Goal: Check status: Check status

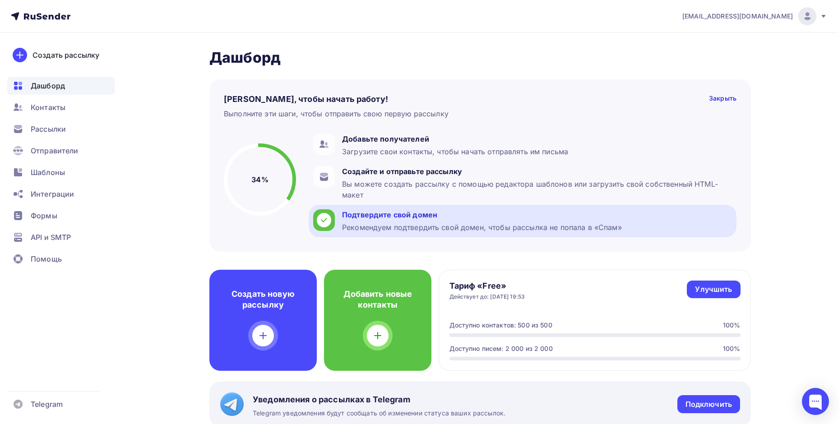
scroll to position [241, 0]
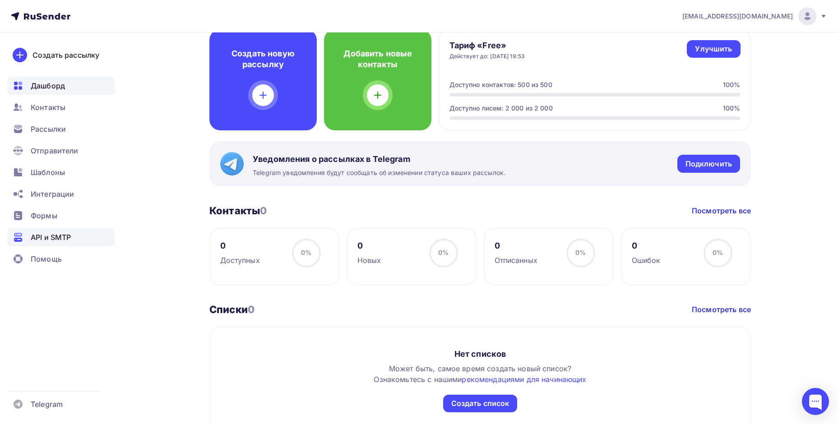
click at [38, 243] on div "API и SMTP" at bounding box center [60, 237] width 107 height 18
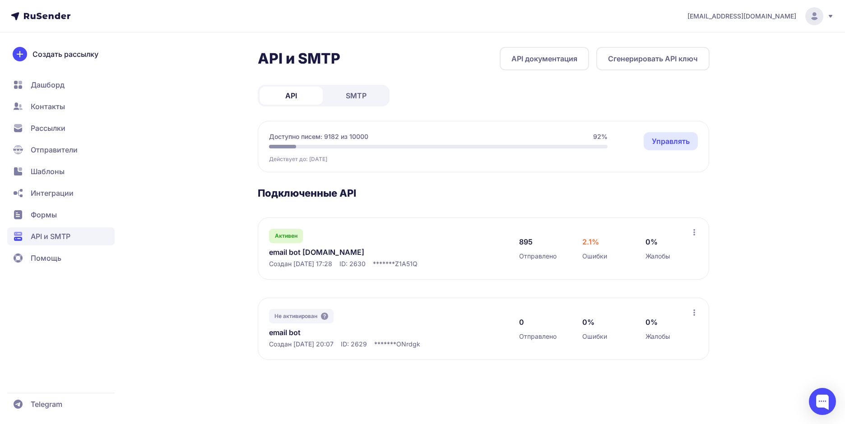
click at [279, 254] on link "email bot zetic.ru" at bounding box center [361, 252] width 185 height 11
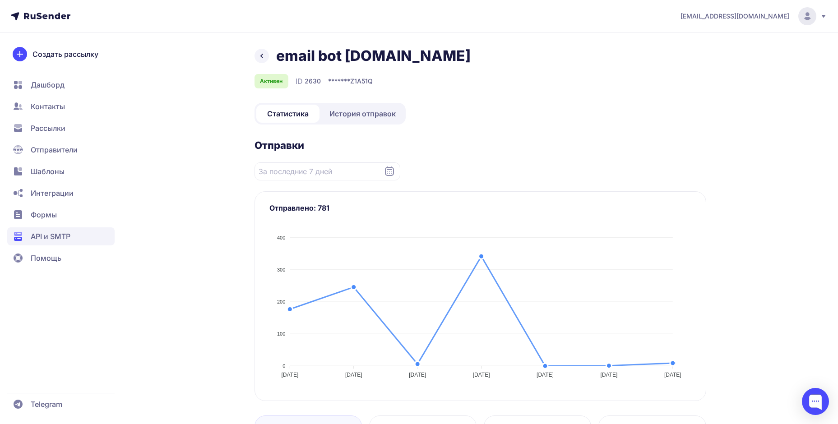
click at [368, 117] on span "История отправок" at bounding box center [362, 113] width 66 height 11
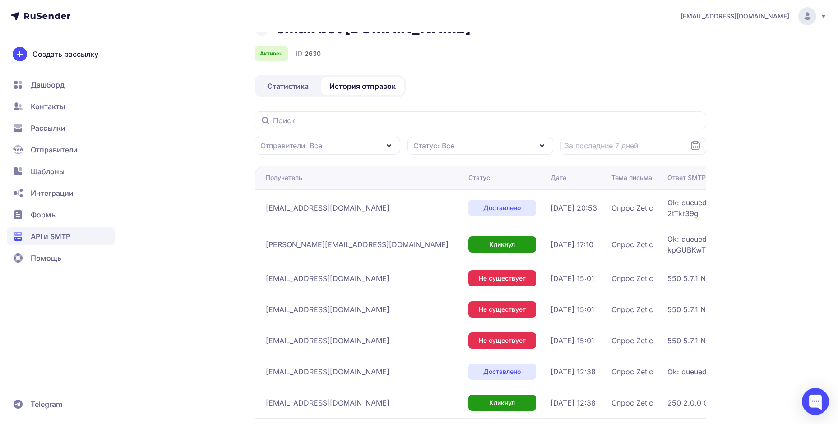
scroll to position [1, 0]
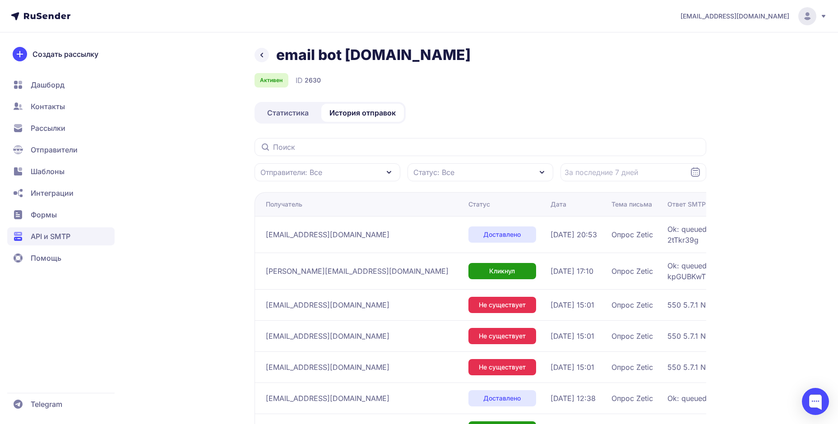
click at [282, 110] on span "Статистика" at bounding box center [288, 112] width 42 height 11
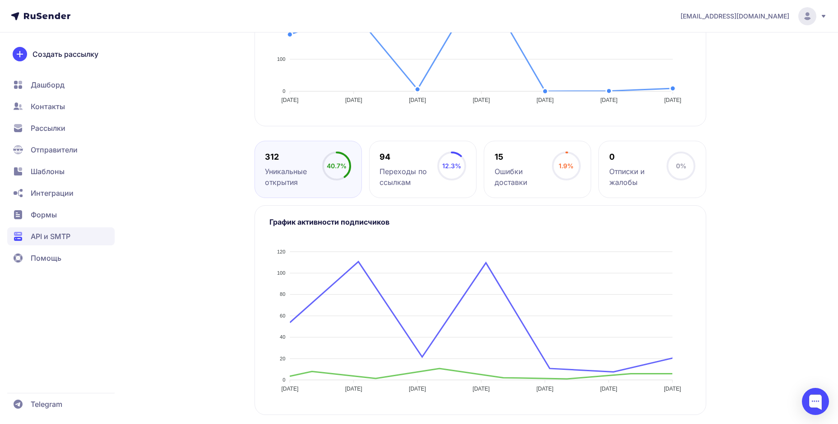
scroll to position [277, 0]
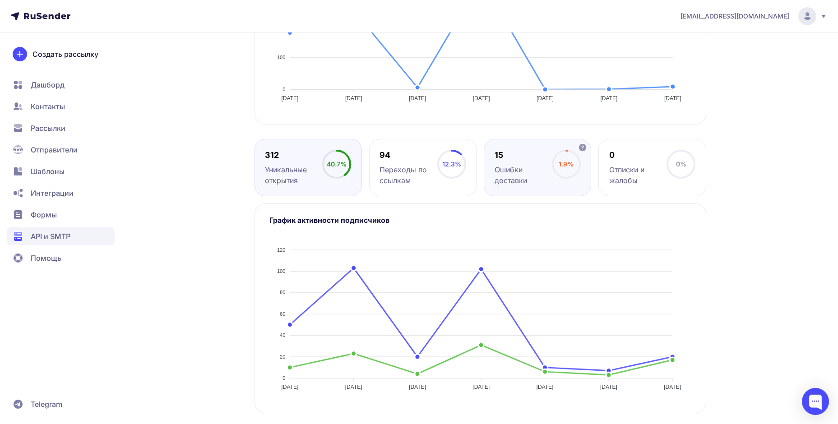
click at [525, 165] on div "Ошибки доставки" at bounding box center [523, 175] width 57 height 22
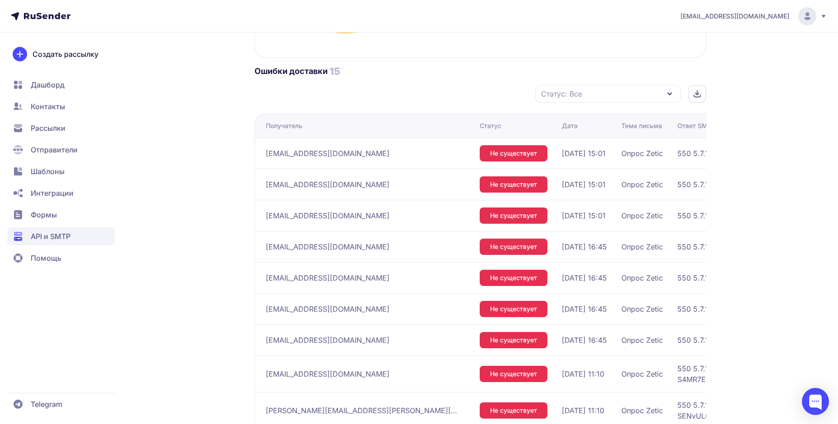
scroll to position [581, 0]
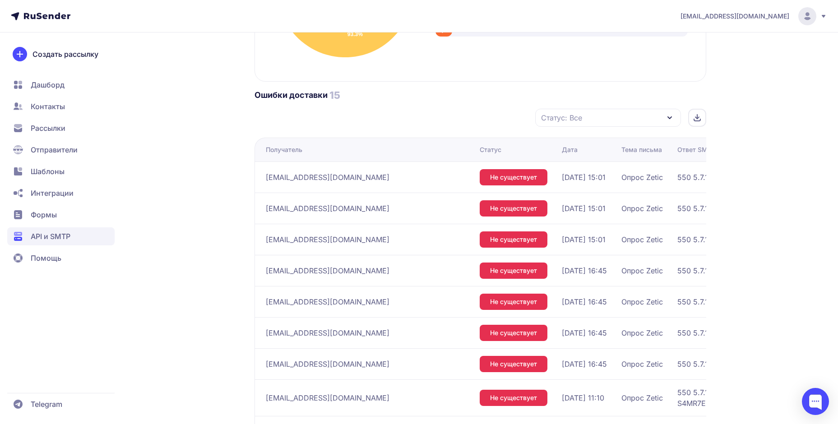
click at [616, 115] on div "Статус: Все" at bounding box center [608, 118] width 146 height 18
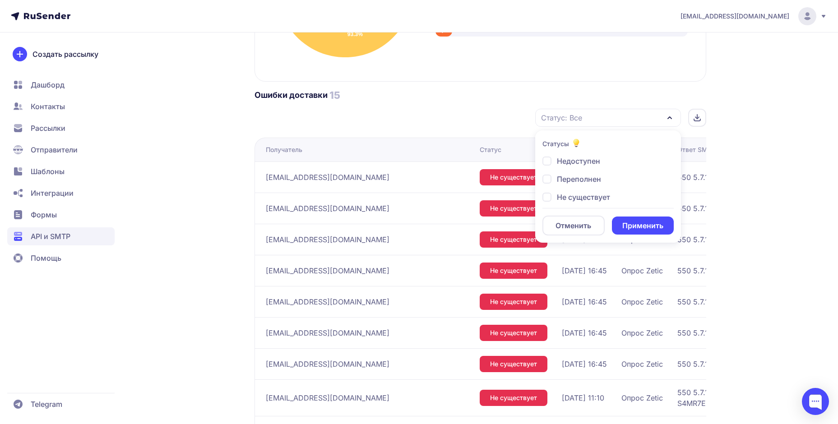
click at [159, 188] on div "email bot zetic.ru Активен ID 2630 ******* Z1A51Q Статистика История отправок О…" at bounding box center [419, 8] width 650 height 1084
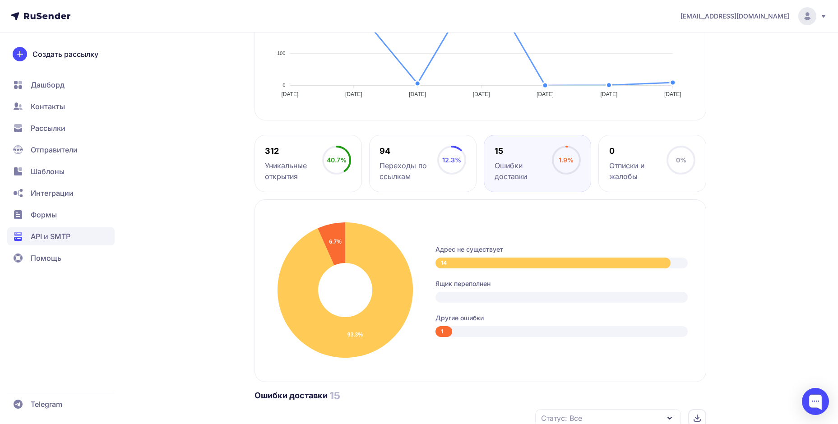
scroll to position [0, 0]
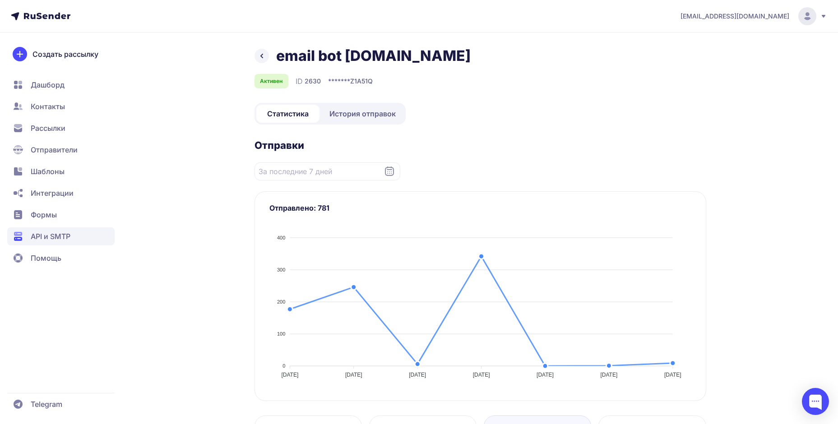
click at [366, 120] on link "История отправок" at bounding box center [362, 114] width 83 height 18
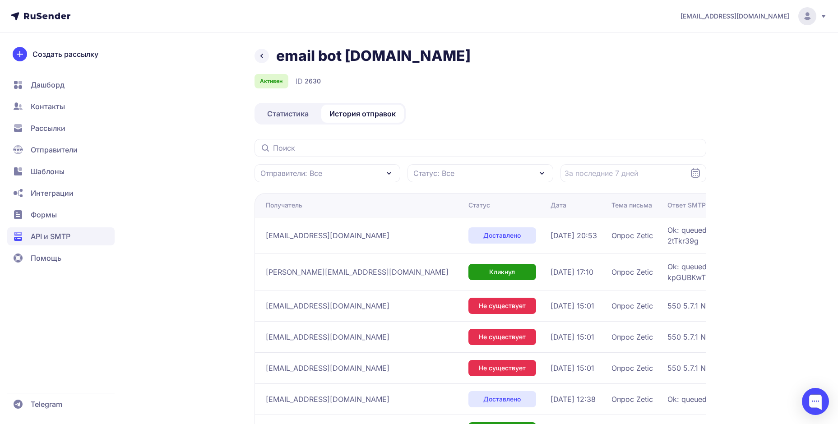
click at [515, 177] on div "Статус: Все" at bounding box center [480, 173] width 146 height 18
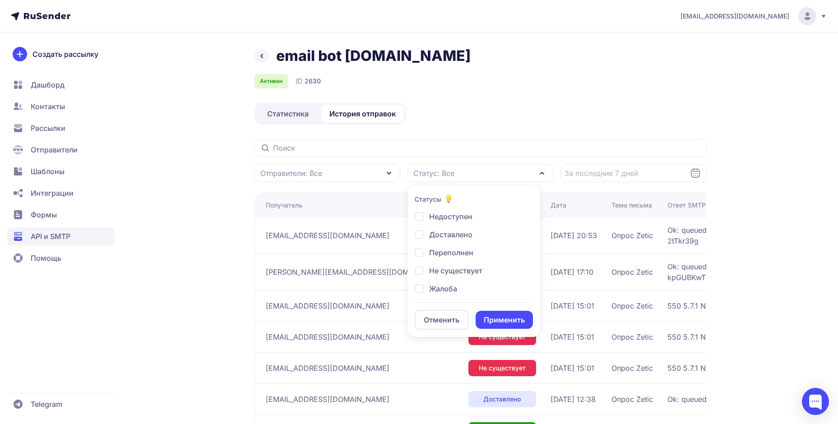
click at [419, 213] on div "Недоступен" at bounding box center [444, 216] width 58 height 11
checkbox input "true"
click at [422, 273] on div "Не существует" at bounding box center [449, 270] width 68 height 11
checkbox input "true"
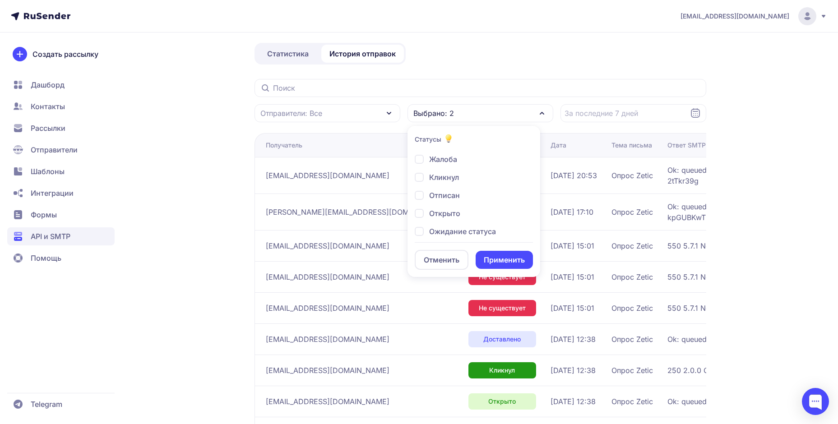
click at [500, 258] on button "Применить" at bounding box center [504, 260] width 57 height 18
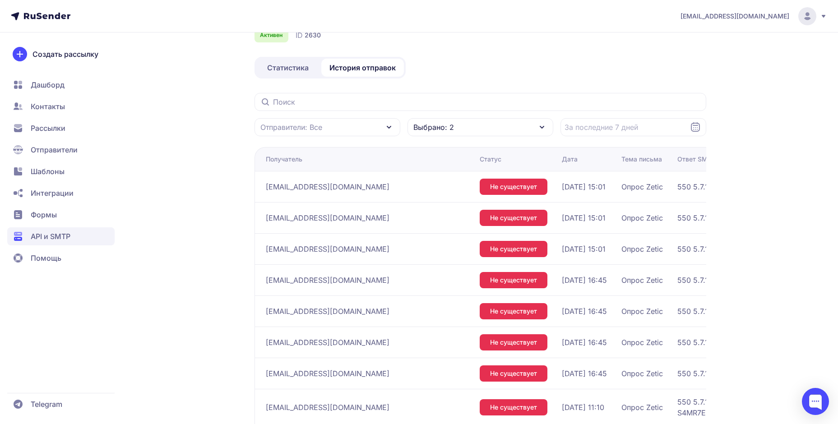
scroll to position [45, 0]
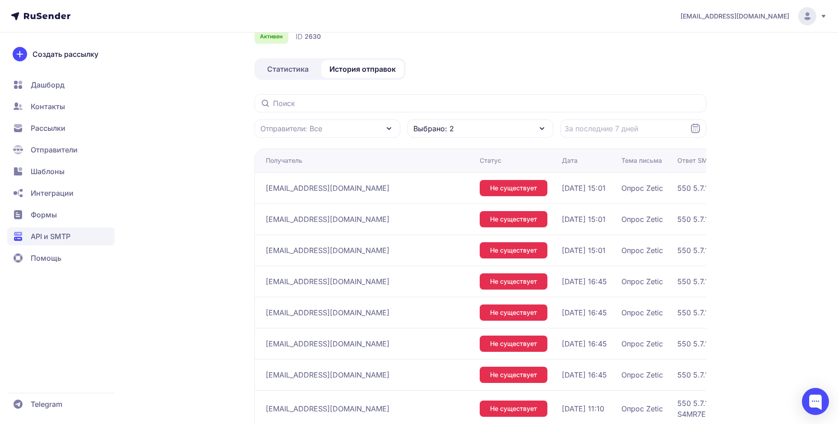
click at [694, 126] on icon at bounding box center [695, 128] width 9 height 9
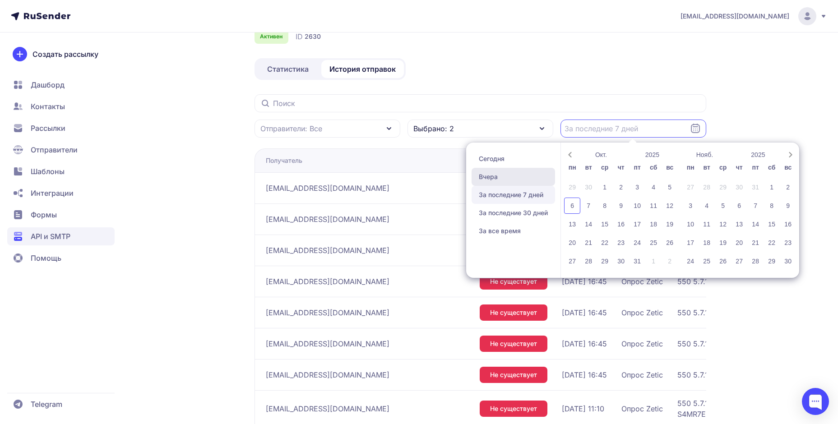
click at [487, 175] on span "Вчера" at bounding box center [513, 177] width 83 height 18
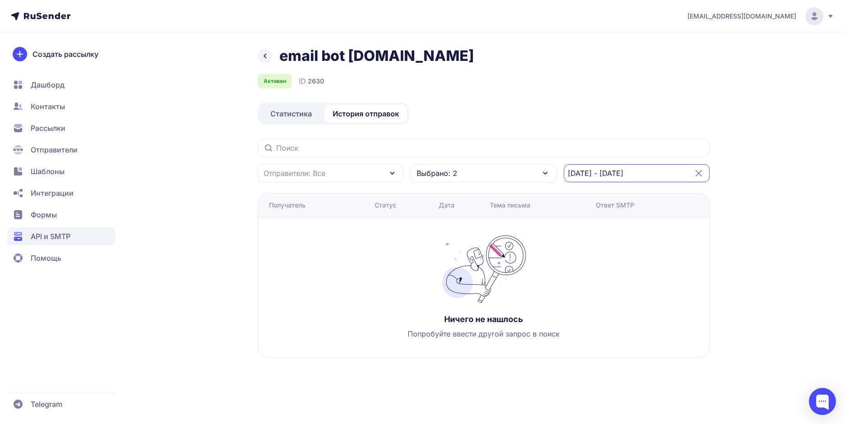
click at [671, 169] on input "05.10.2025 - 05.10.2025" at bounding box center [637, 173] width 146 height 18
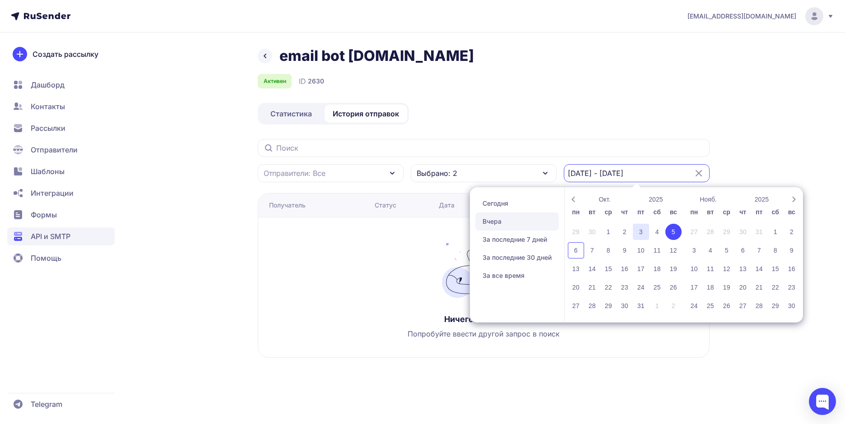
click at [642, 229] on div "3" at bounding box center [641, 232] width 16 height 16
click at [612, 233] on div "1" at bounding box center [608, 232] width 16 height 16
type input "01.10.2025 - 03.10.2025"
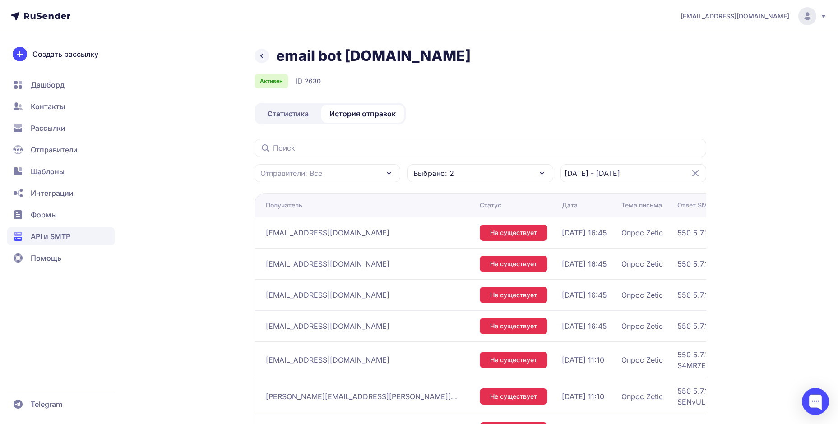
click at [281, 112] on span "Статистика" at bounding box center [288, 113] width 42 height 11
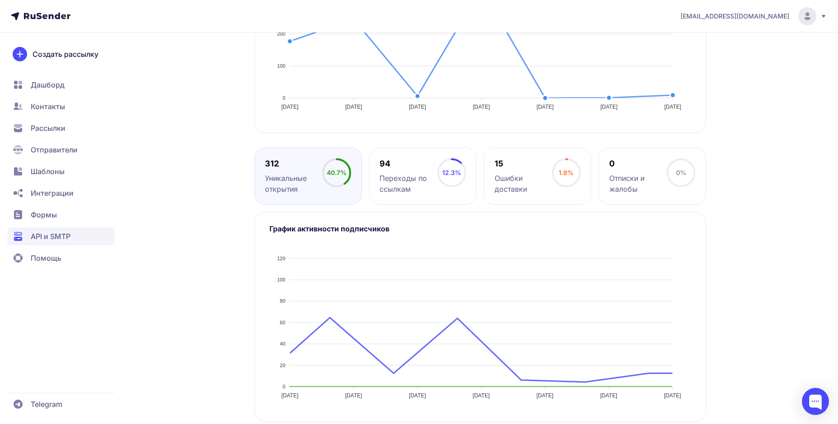
scroll to position [277, 0]
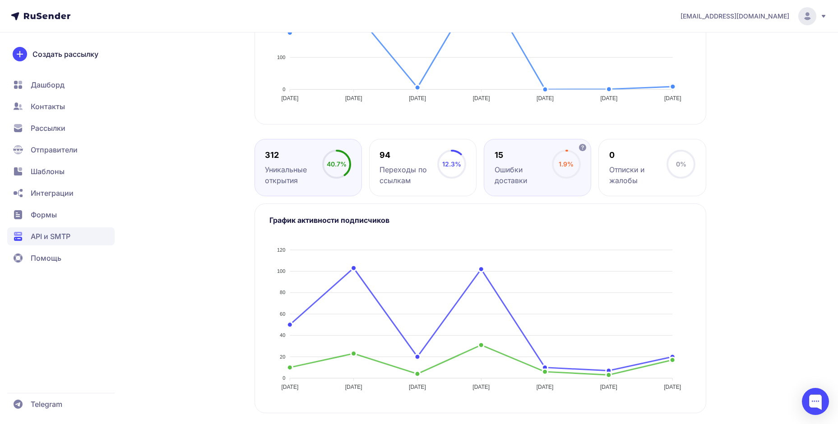
click at [531, 157] on div "15" at bounding box center [523, 155] width 57 height 11
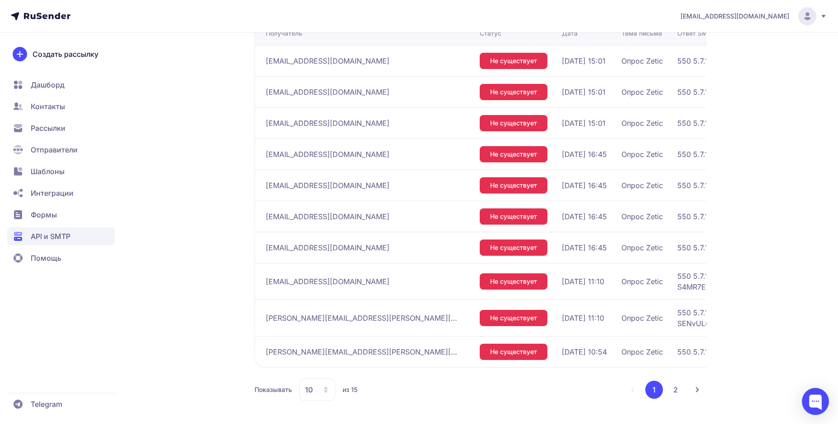
scroll to position [638, 0]
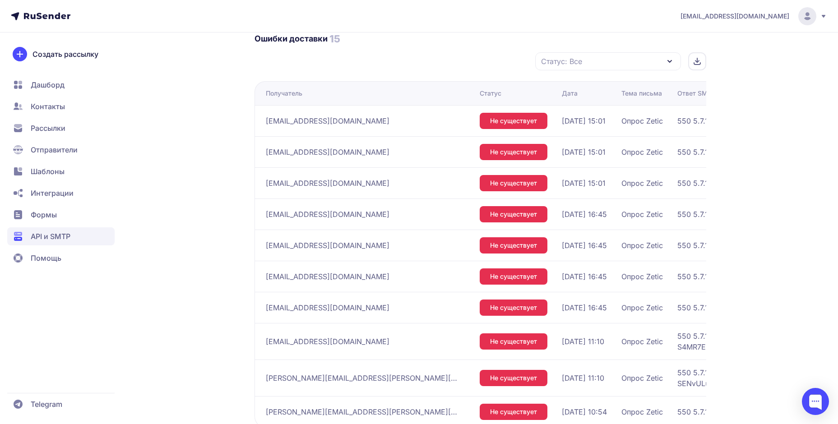
click at [701, 60] on div at bounding box center [697, 61] width 18 height 18
